Goal: Information Seeking & Learning: Stay updated

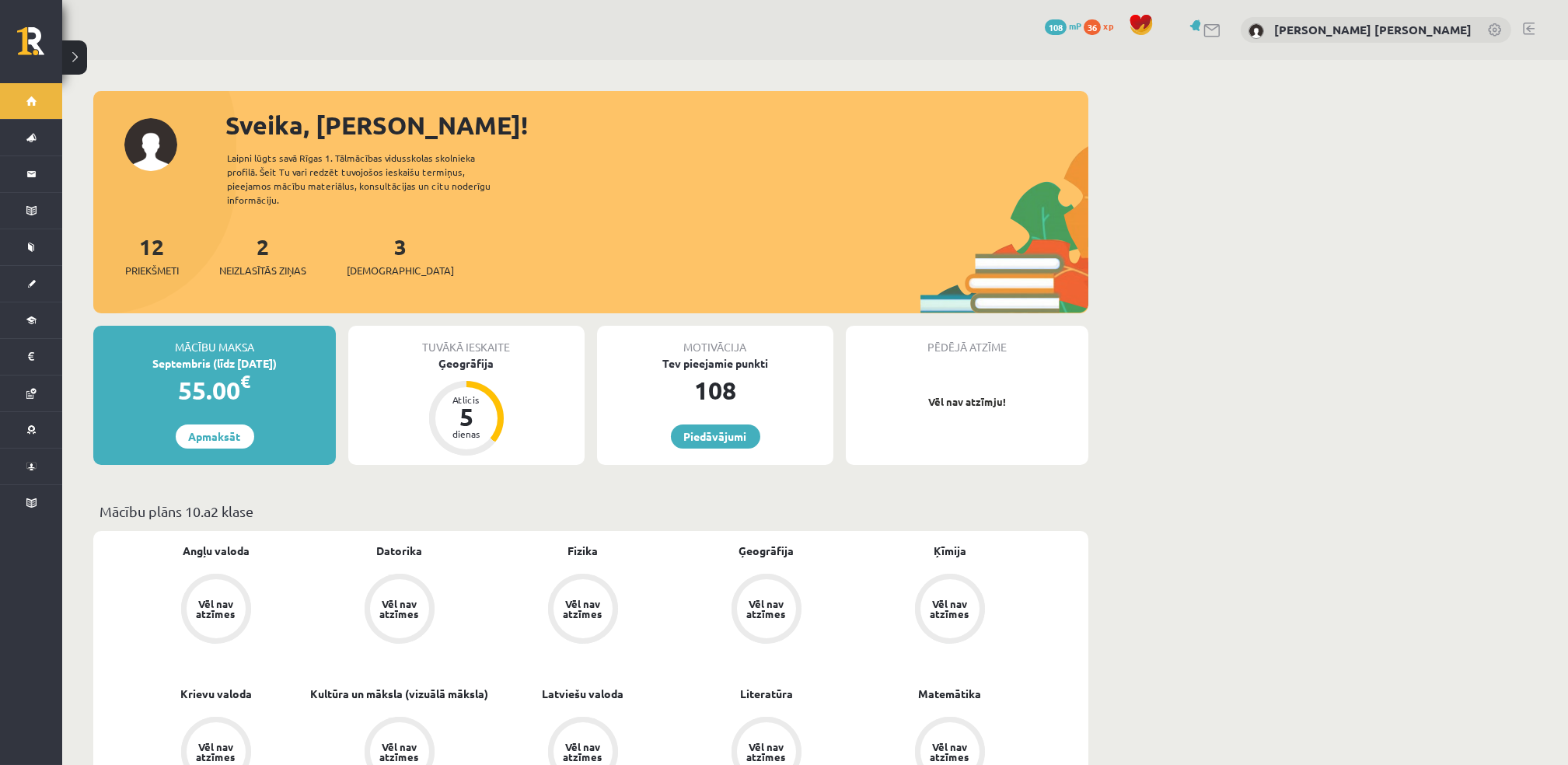
click at [73, 59] on button at bounding box center [74, 58] width 25 height 34
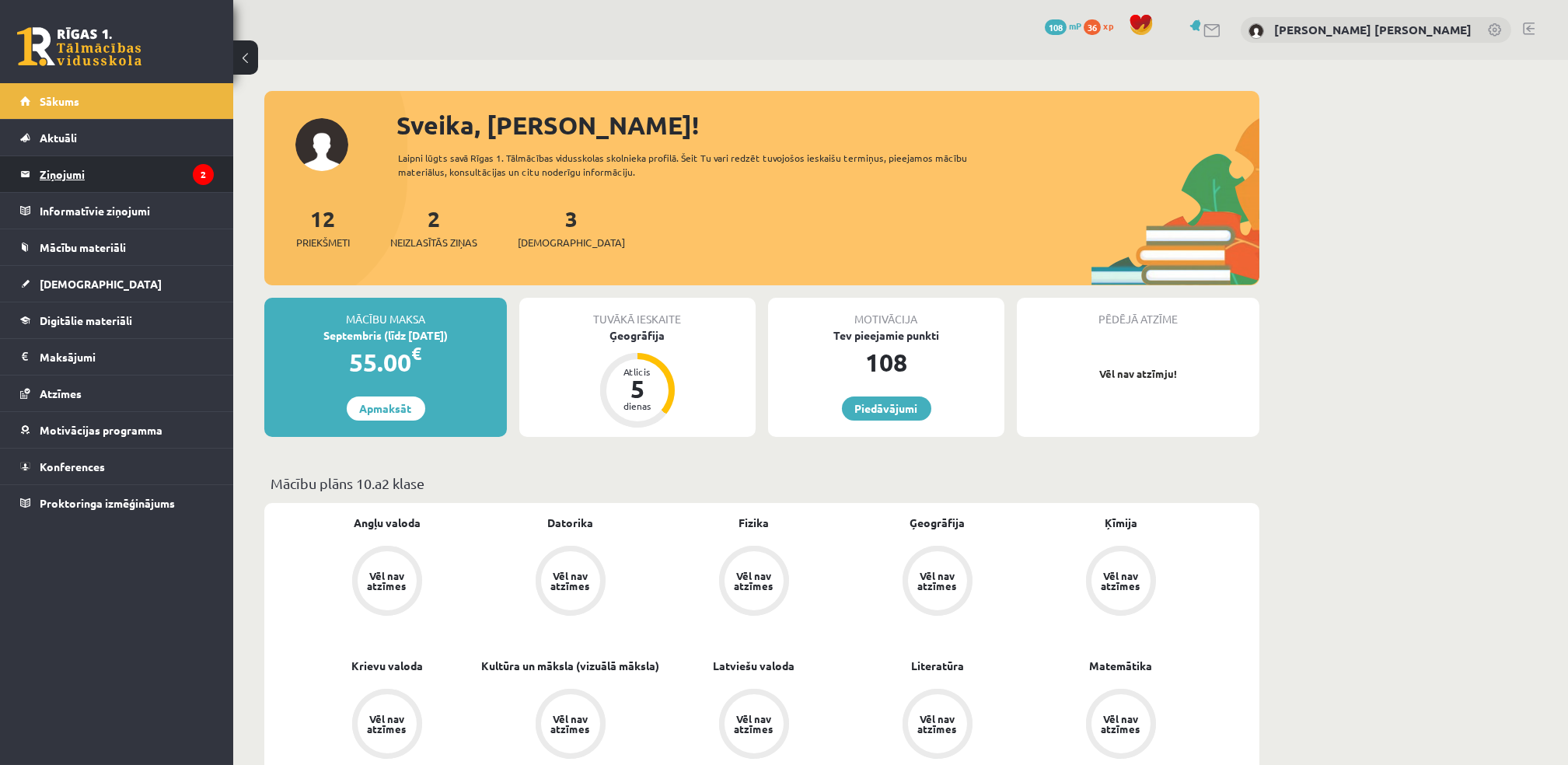
click at [68, 175] on legend "Ziņojumi 2" at bounding box center [126, 174] width 174 height 36
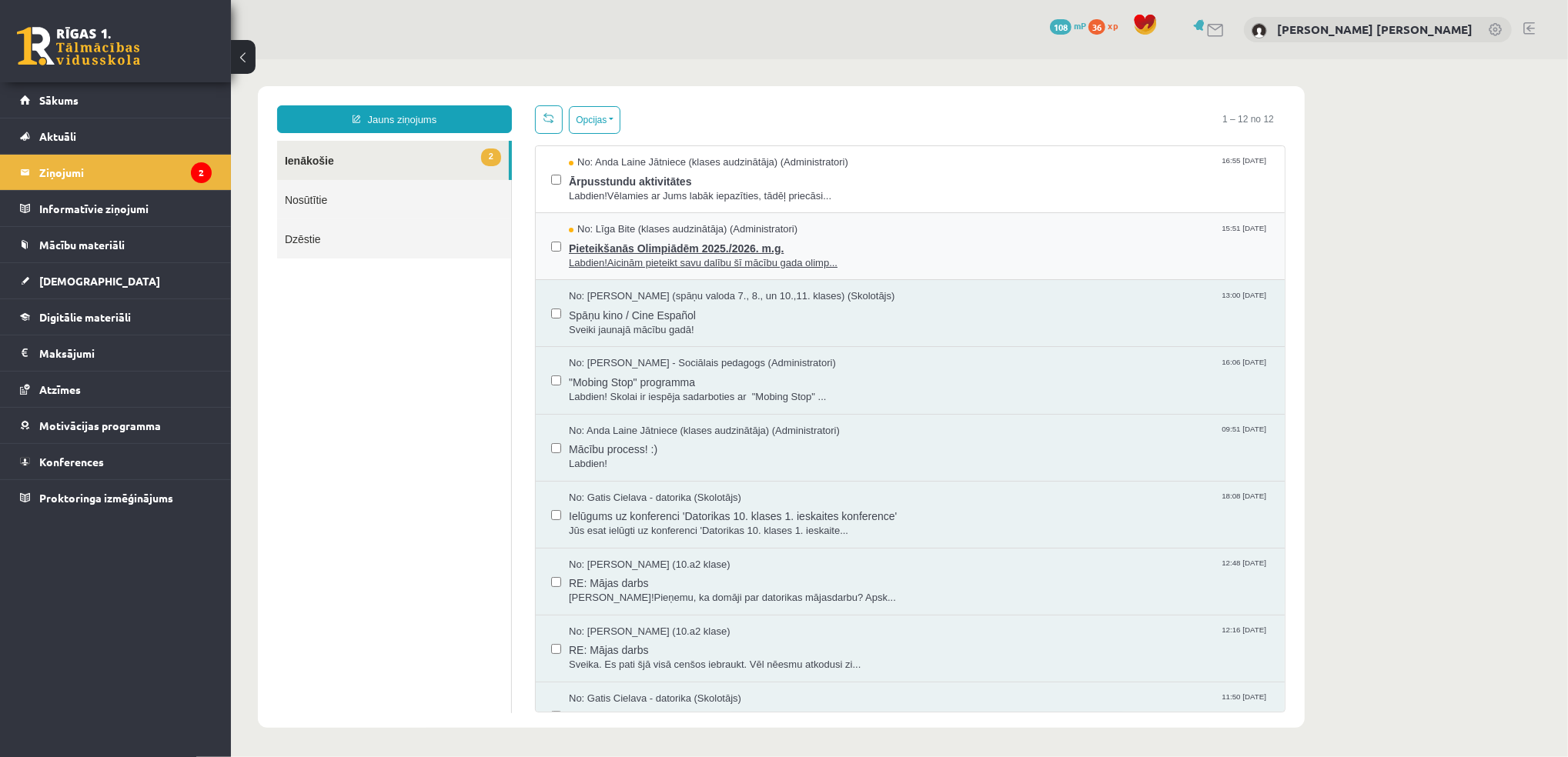
click at [652, 246] on span "Pieteikšanās Olimpiādēm 2025./2026. m.g." at bounding box center [918, 245] width 700 height 19
click at [632, 189] on span "Labdien!Vēlamies ar Jums labāk iepazīties, tādēļ priecāsi..." at bounding box center [918, 196] width 700 height 14
